Goal: Task Accomplishment & Management: Use online tool/utility

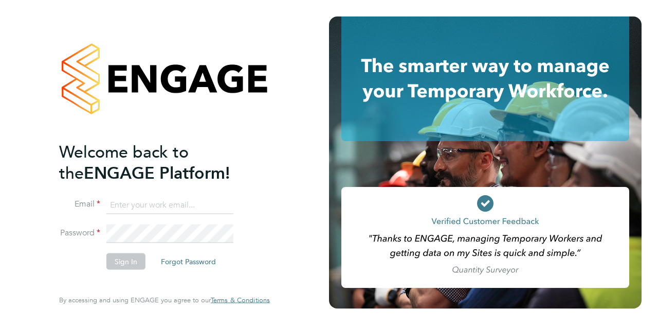
type input "joshua.james@vistry.co.uk"
click at [123, 263] on button "Sign In" at bounding box center [125, 261] width 39 height 16
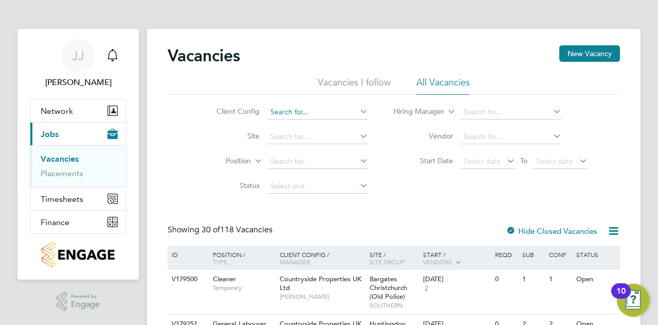
click at [297, 113] on input at bounding box center [317, 112] width 101 height 14
drag, startPoint x: 310, startPoint y: 110, endPoint x: 215, endPoint y: 100, distance: 95.1
click at [215, 100] on li "Client Config countrside" at bounding box center [284, 112] width 193 height 25
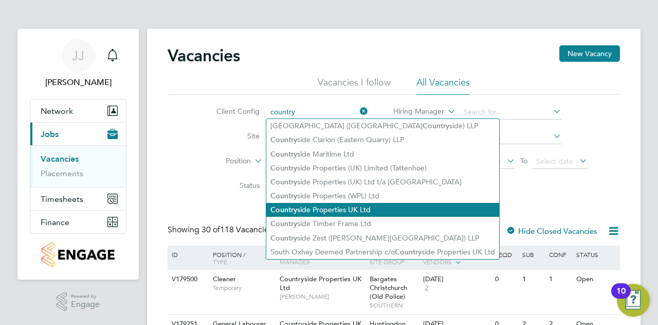
click at [335, 207] on li "Country side Properties UK Ltd" at bounding box center [382, 210] width 233 height 14
type input "Countryside Properties UK Ltd"
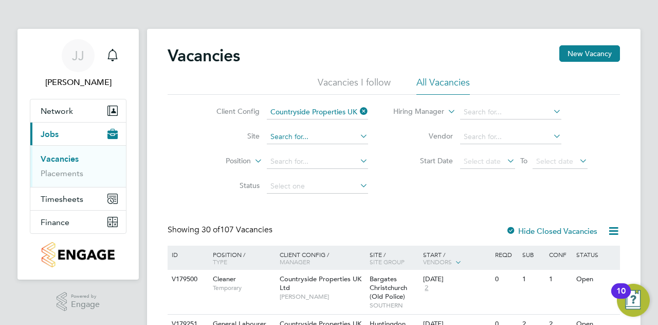
click at [292, 137] on input at bounding box center [317, 137] width 101 height 14
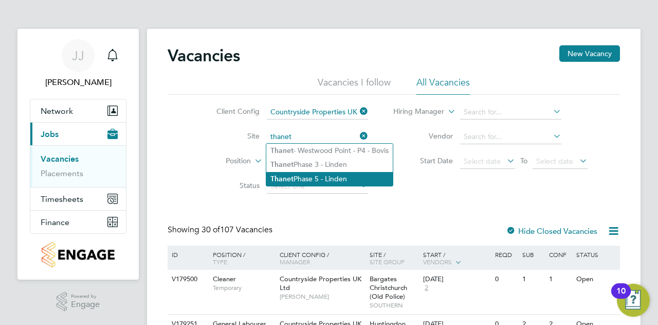
click at [334, 179] on li "Thanet Phase 5 - Linden" at bounding box center [329, 179] width 127 height 14
type input "Thanet Phase 5 - Linden"
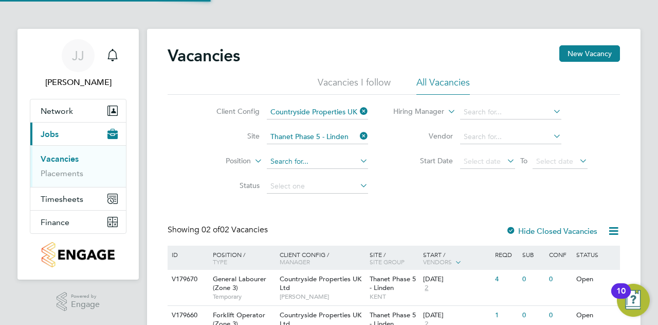
click at [292, 162] on input at bounding box center [317, 161] width 101 height 14
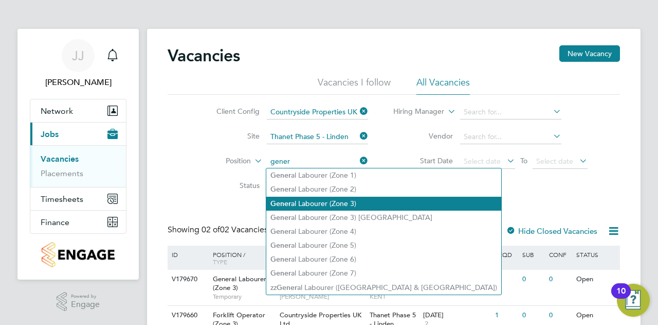
click at [309, 198] on li "Gener al Labourer (Zone 3)" at bounding box center [383, 203] width 235 height 14
type input "General Labourer (Zone 3)"
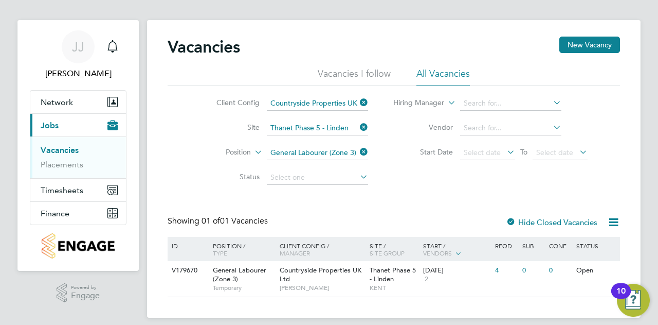
scroll to position [17, 0]
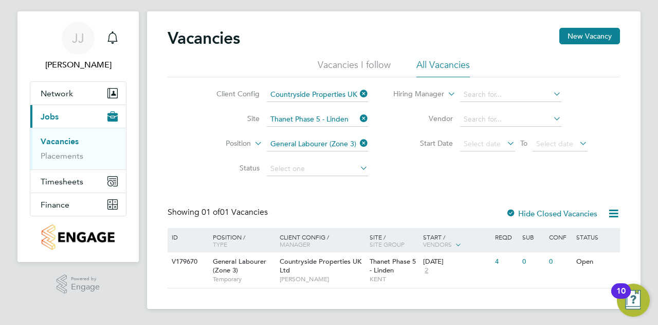
click at [413, 181] on div "Vacancies New Vacancy Vacancies I follow All Vacancies Client Config Countrysid…" at bounding box center [394, 158] width 453 height 260
drag, startPoint x: 385, startPoint y: 177, endPoint x: 456, endPoint y: 233, distance: 89.7
click at [423, 188] on div "Vacancies New Vacancy Vacancies I follow All Vacancies Client Config Countrysid…" at bounding box center [394, 158] width 453 height 260
click at [358, 145] on icon at bounding box center [358, 143] width 0 height 14
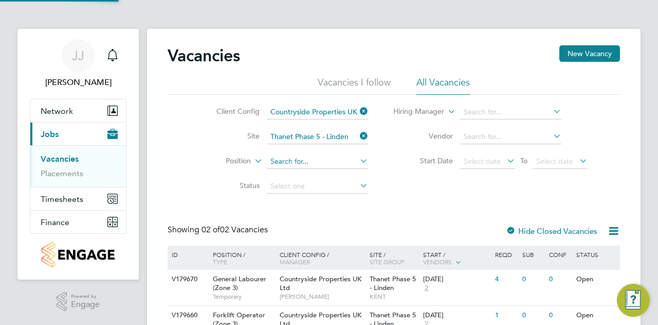
click at [315, 157] on input at bounding box center [317, 161] width 101 height 14
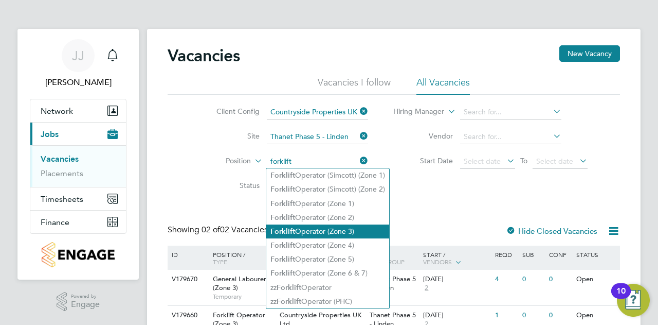
click at [348, 229] on li "Forklift Operator (Zone 3)" at bounding box center [327, 231] width 123 height 14
type input "Forklift Operator (Zone 3)"
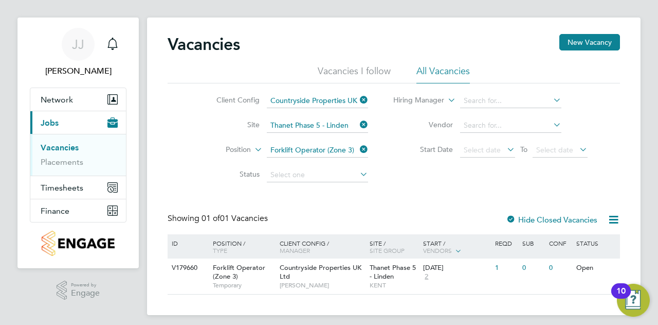
scroll to position [17, 0]
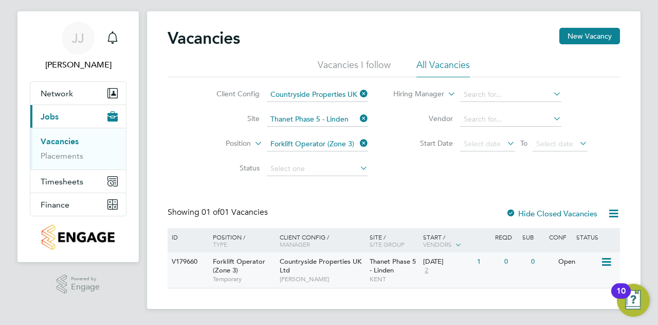
click at [610, 263] on icon at bounding box center [606, 262] width 10 height 12
click at [593, 281] on li "View Details" at bounding box center [581, 285] width 60 height 14
click at [187, 263] on div "V179660" at bounding box center [187, 261] width 36 height 19
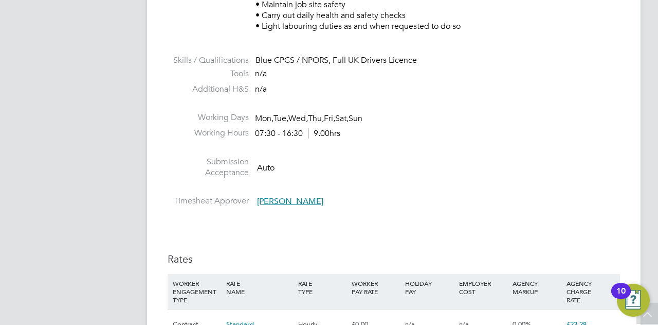
scroll to position [772, 0]
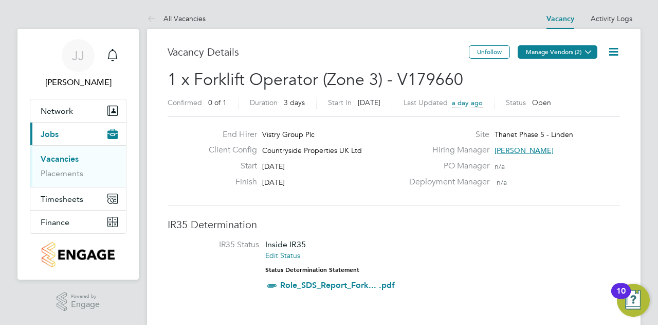
click at [575, 50] on button "Manage Vendors (2)" at bounding box center [558, 51] width 80 height 13
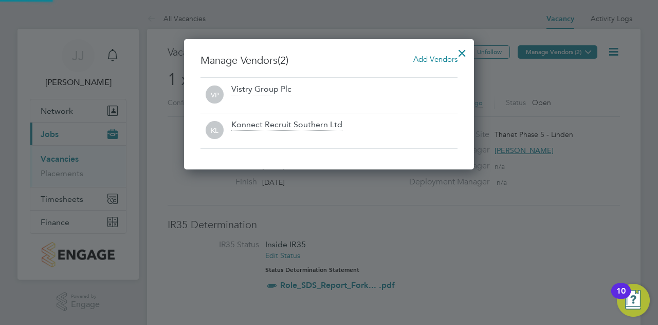
scroll to position [130, 290]
click at [464, 50] on div at bounding box center [462, 50] width 19 height 19
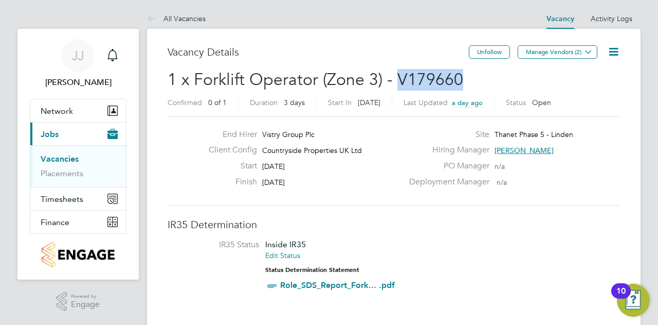
drag, startPoint x: 396, startPoint y: 77, endPoint x: 458, endPoint y: 79, distance: 61.7
click at [458, 79] on span "1 x Forklift Operator (Zone 3) - V179660" at bounding box center [316, 79] width 296 height 20
click at [473, 79] on h2 "1 x Forklift Operator (Zone 3) - V179660 Confirmed 0 of 1 Duration 3 days Start…" at bounding box center [394, 90] width 453 height 43
click at [48, 157] on link "Vacancies" at bounding box center [60, 159] width 38 height 10
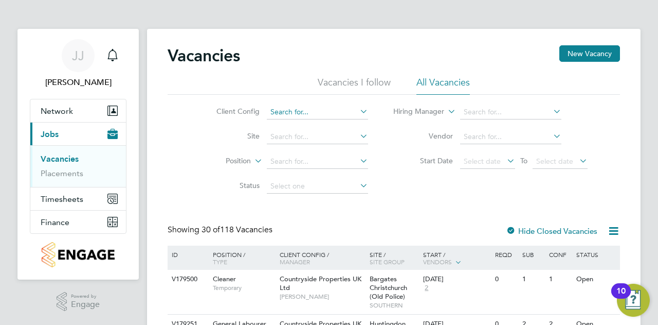
click at [315, 112] on input at bounding box center [317, 112] width 101 height 14
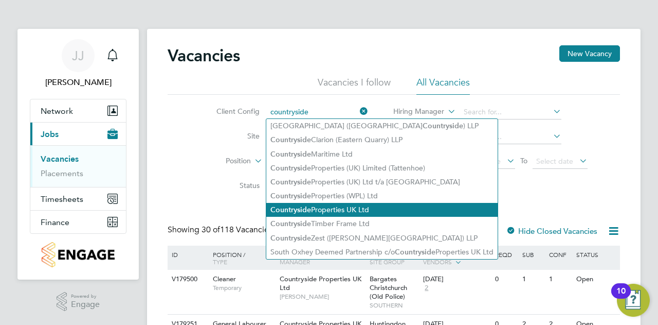
click at [327, 209] on li "Countryside Properties UK Ltd" at bounding box center [381, 210] width 231 height 14
type input "Countryside Properties UK Ltd"
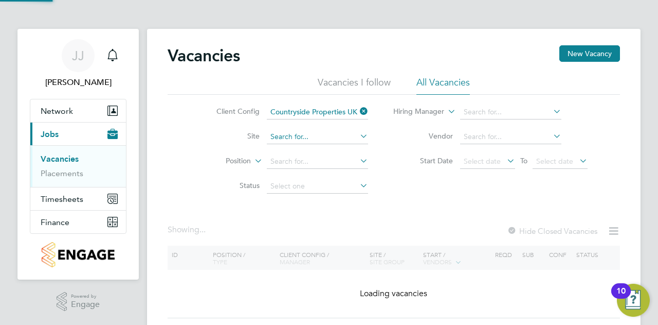
click at [320, 135] on input at bounding box center [317, 137] width 101 height 14
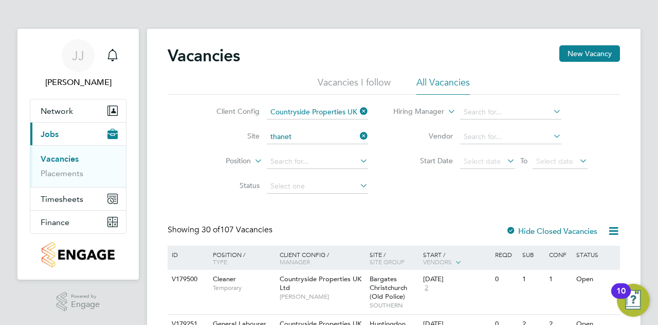
click at [334, 172] on li "Thanet Phase 5 - Linden" at bounding box center [329, 179] width 127 height 14
type input "Thanet Phase 5 - Linden"
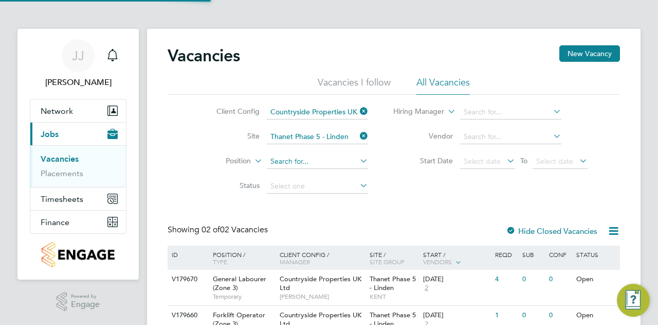
click at [310, 157] on input at bounding box center [317, 161] width 101 height 14
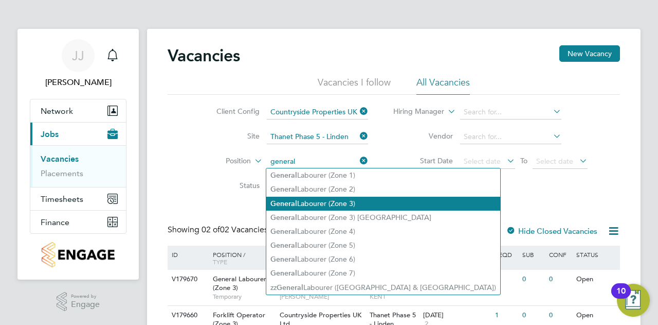
click at [329, 204] on li "General Labourer (Zone 3)" at bounding box center [383, 203] width 234 height 14
type input "General Labourer (Zone 3)"
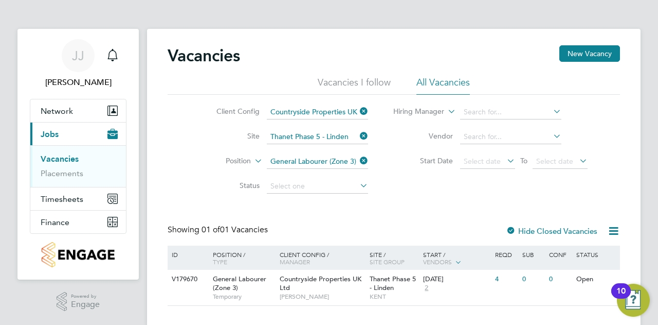
drag, startPoint x: 586, startPoint y: 55, endPoint x: 574, endPoint y: 150, distance: 96.0
click at [580, 150] on div "Vacancies New Vacancy Vacancies I follow All Vacancies Client Config Countrysid…" at bounding box center [394, 175] width 453 height 260
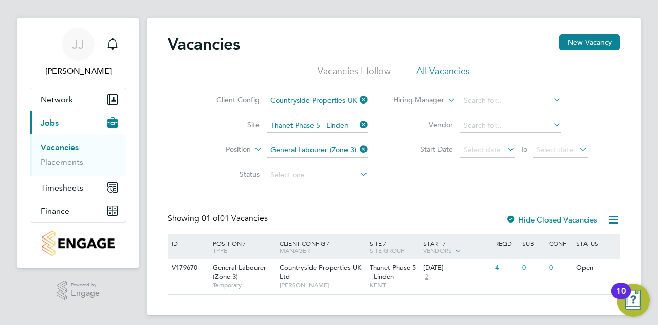
scroll to position [17, 0]
